Goal: Navigation & Orientation: Find specific page/section

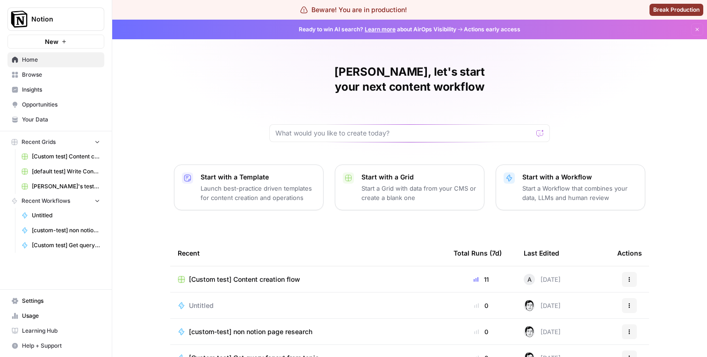
click at [70, 94] on link "Insights" at bounding box center [55, 89] width 97 height 15
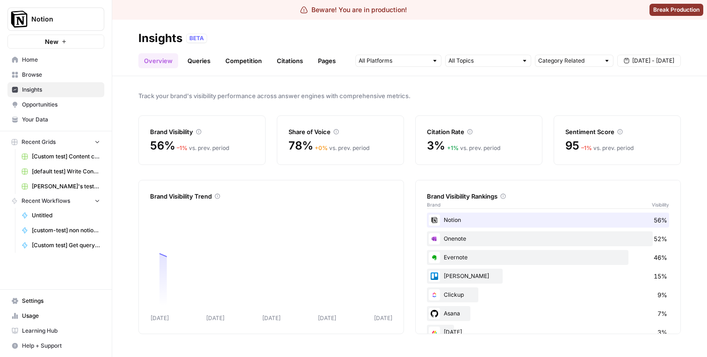
click at [65, 103] on span "Opportunities" at bounding box center [61, 105] width 78 height 8
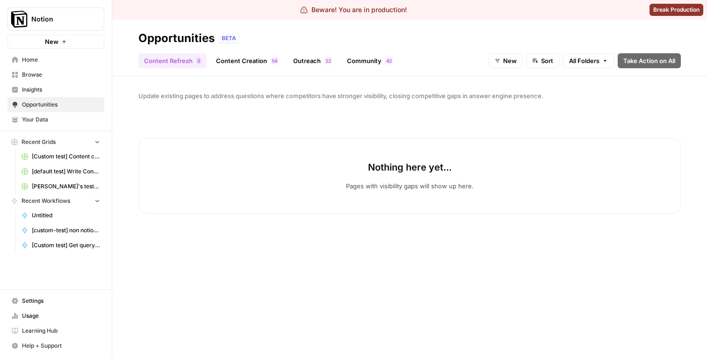
click at [255, 55] on link "Content Creation 4 5" at bounding box center [246, 60] width 73 height 15
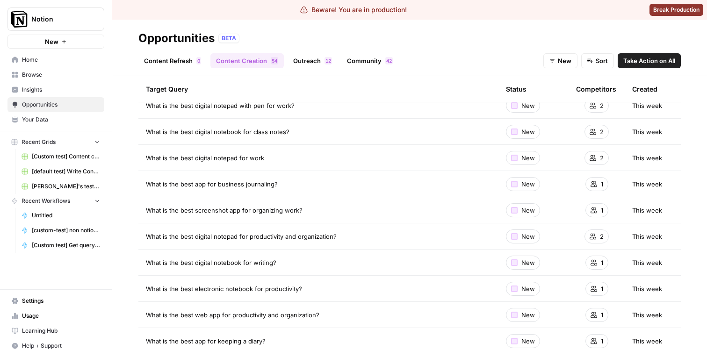
scroll to position [307, 0]
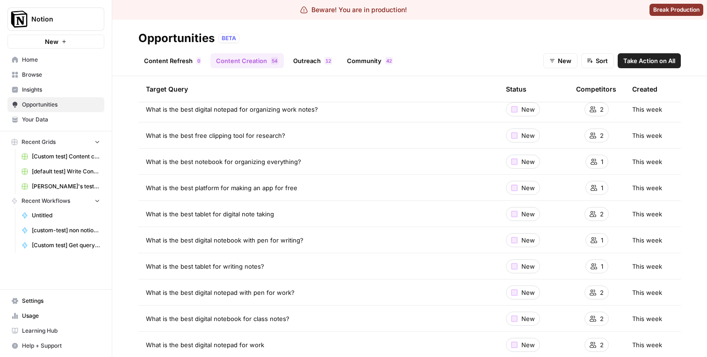
click at [329, 59] on span "2" at bounding box center [329, 60] width 3 height 7
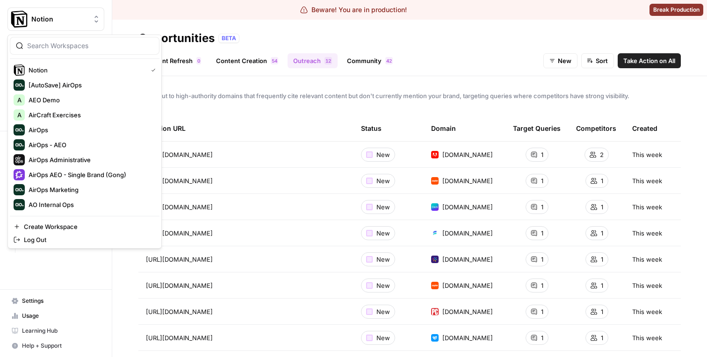
click at [94, 20] on icon "Workspace: Notion" at bounding box center [96, 18] width 9 height 9
click at [215, 81] on div "Reach out to high-authority domains that frequently cite relevant content but d…" at bounding box center [409, 216] width 595 height 281
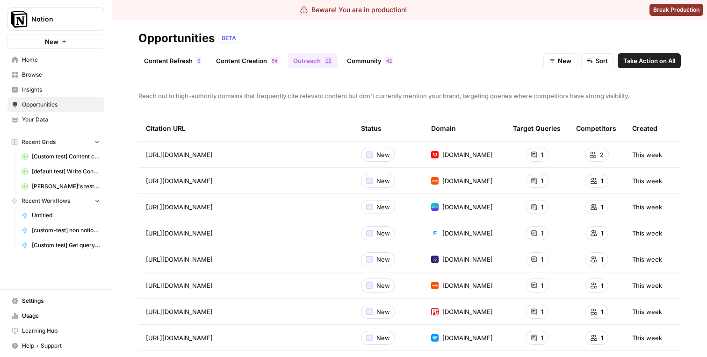
click at [59, 70] on link "Browse" at bounding box center [55, 74] width 97 height 15
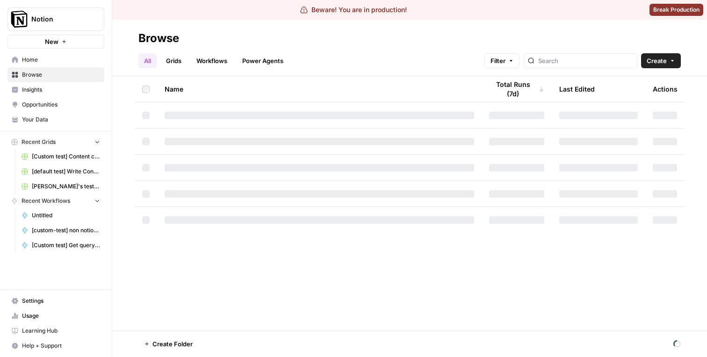
click at [87, 87] on span "Insights" at bounding box center [61, 90] width 78 height 8
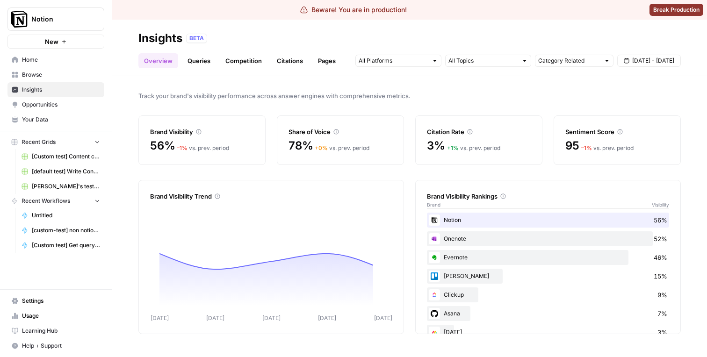
click at [312, 61] on link "Pages" at bounding box center [326, 60] width 29 height 15
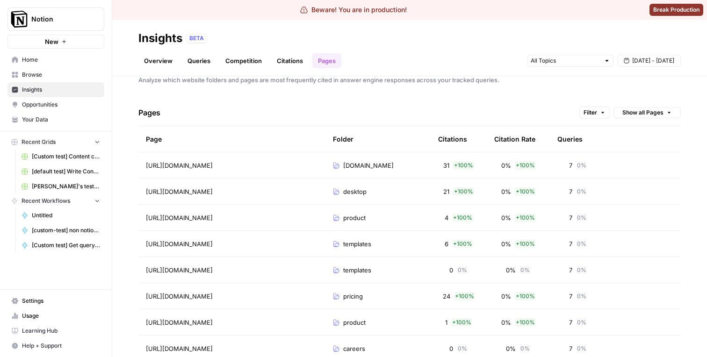
scroll to position [7, 0]
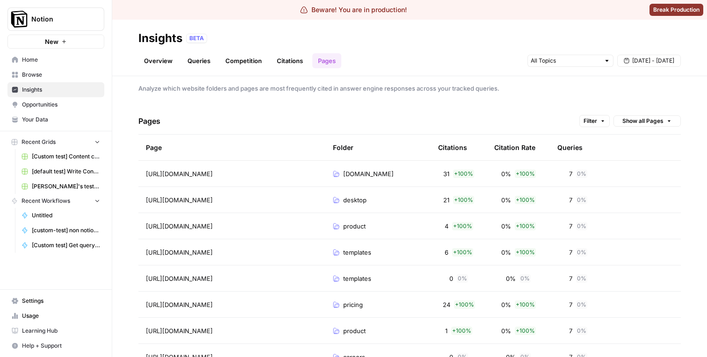
click at [637, 119] on span "Show all Pages" at bounding box center [643, 121] width 41 height 8
click at [630, 144] on span "Grouped by Folder" at bounding box center [649, 141] width 54 height 9
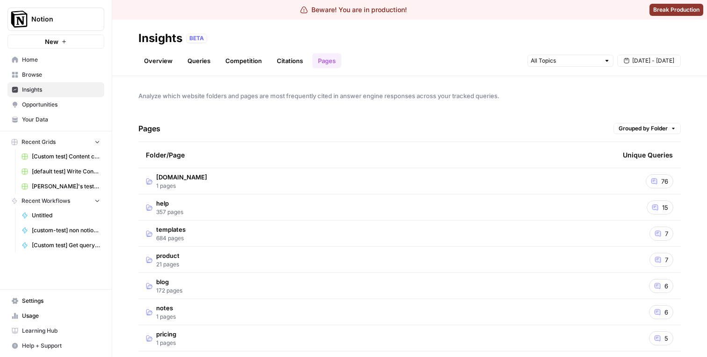
click at [82, 22] on span "Notion" at bounding box center [59, 18] width 57 height 9
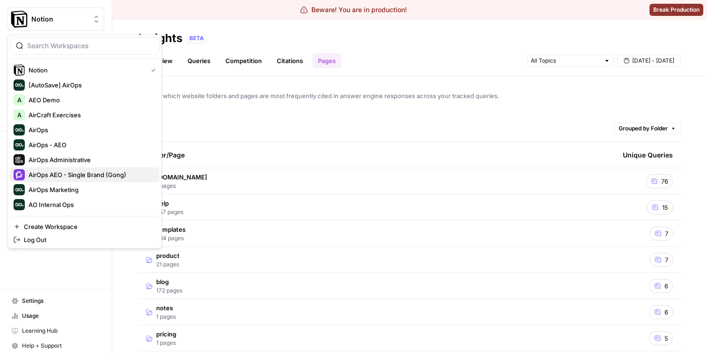
click at [66, 171] on span "AirOps AEO - Single Brand (Gong)" at bounding box center [90, 174] width 123 height 9
